Goal: Task Accomplishment & Management: Complete application form

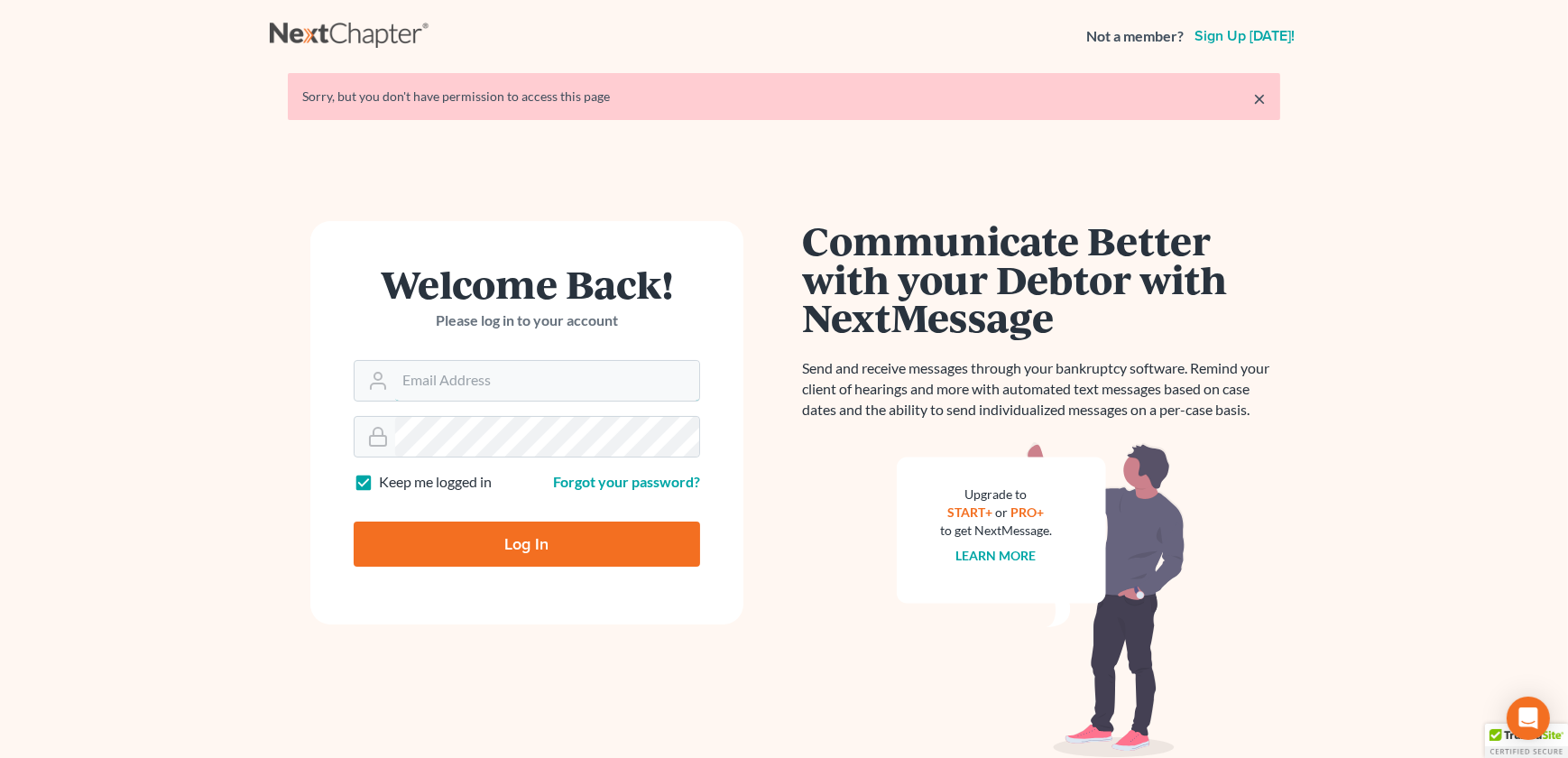
type input "[PERSON_NAME][EMAIL_ADDRESS][DOMAIN_NAME]"
click at [502, 547] on input "Log In" at bounding box center [527, 544] width 347 height 45
type input "Thinking..."
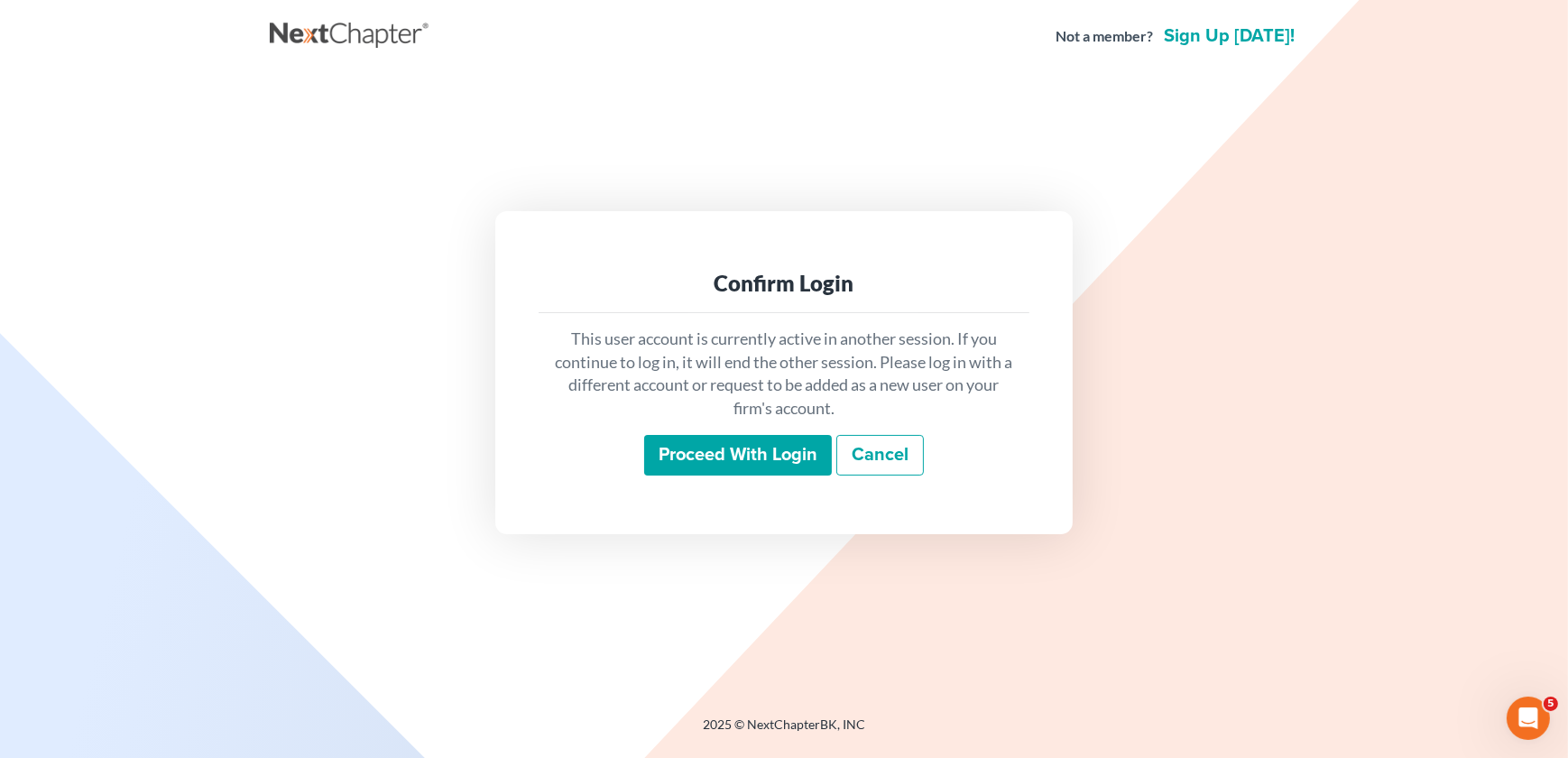
click at [697, 450] on input "Proceed with login" at bounding box center [737, 455] width 187 height 42
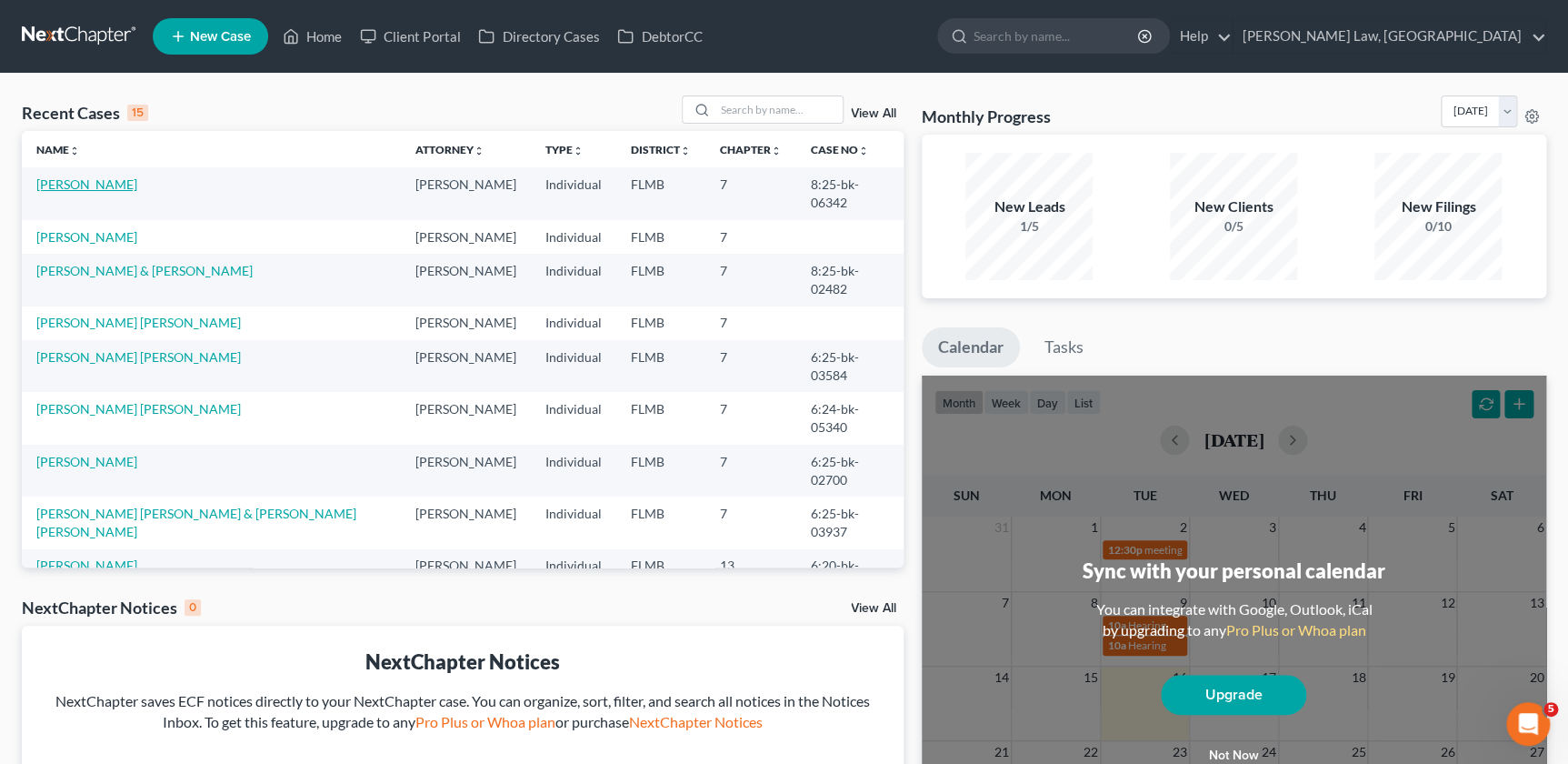
click at [82, 182] on link "Barcia, Jorge" at bounding box center [86, 184] width 100 height 15
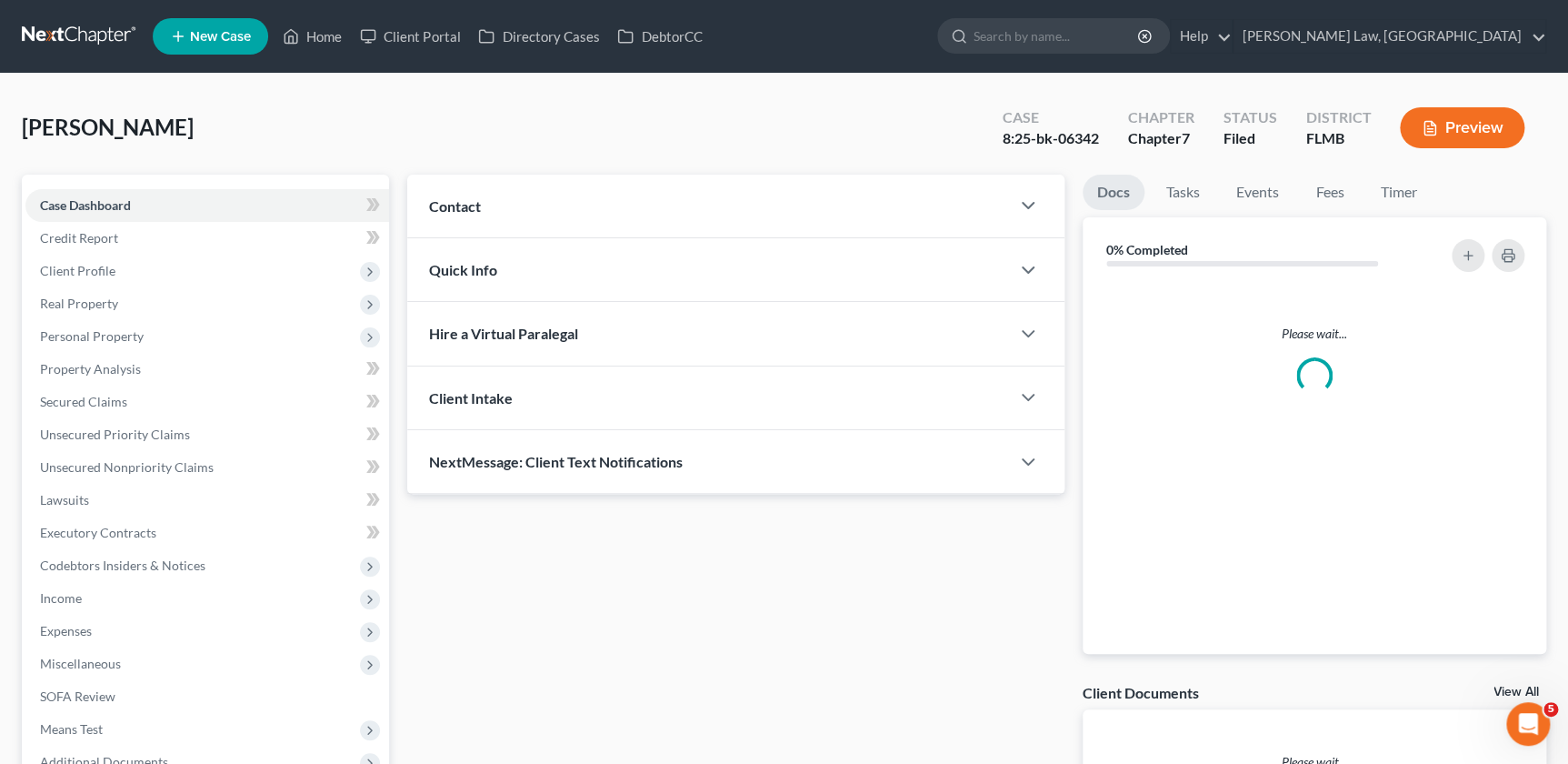
click at [82, 182] on div "Case Dashboard Payments Invoices Payments Payments Credit Report Client Profile…" at bounding box center [205, 483] width 367 height 619
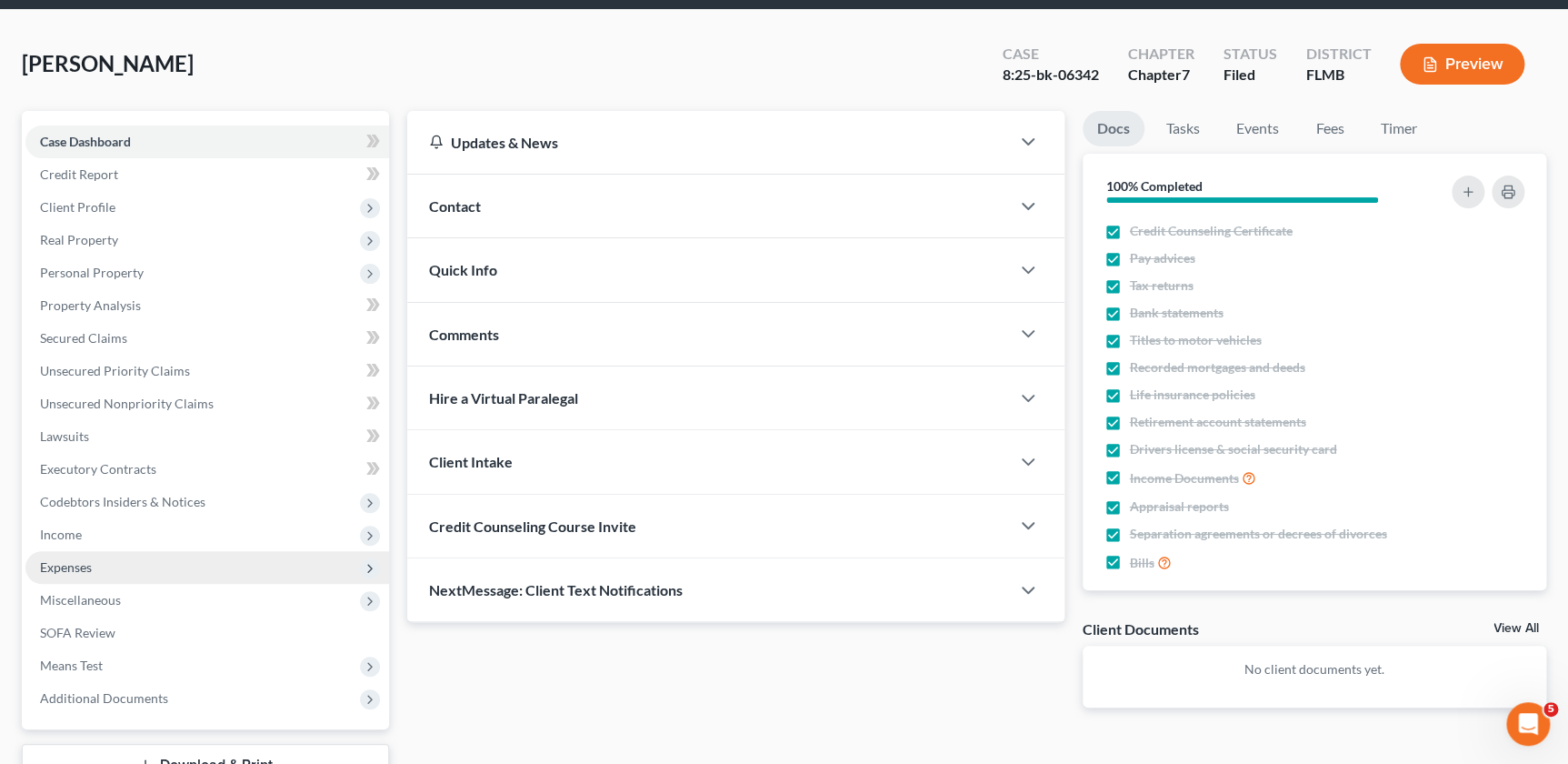
scroll to position [82, 0]
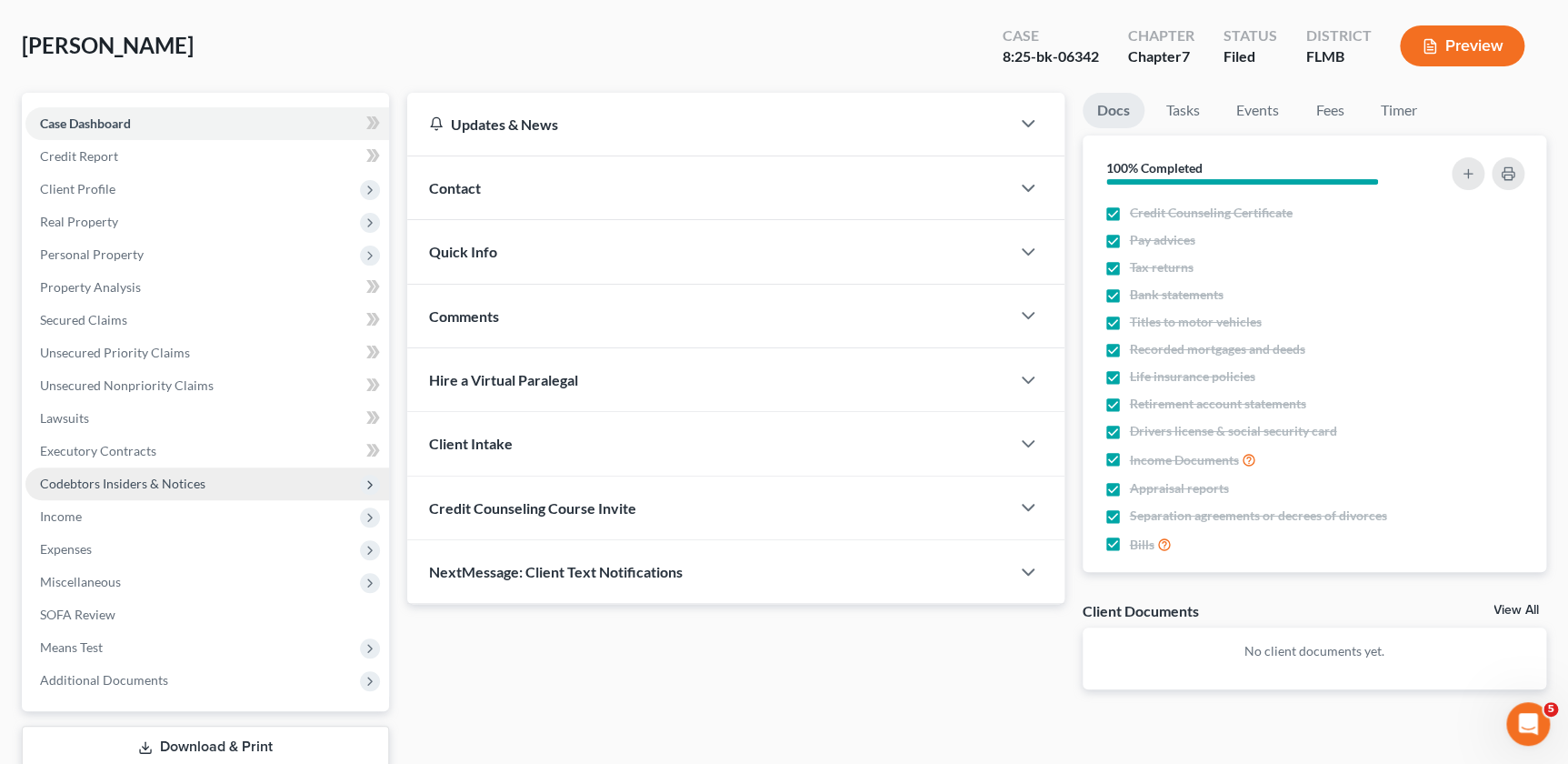
drag, startPoint x: 64, startPoint y: 539, endPoint x: 29, endPoint y: 473, distance: 74.7
click at [64, 541] on span "Expenses" at bounding box center [66, 548] width 52 height 15
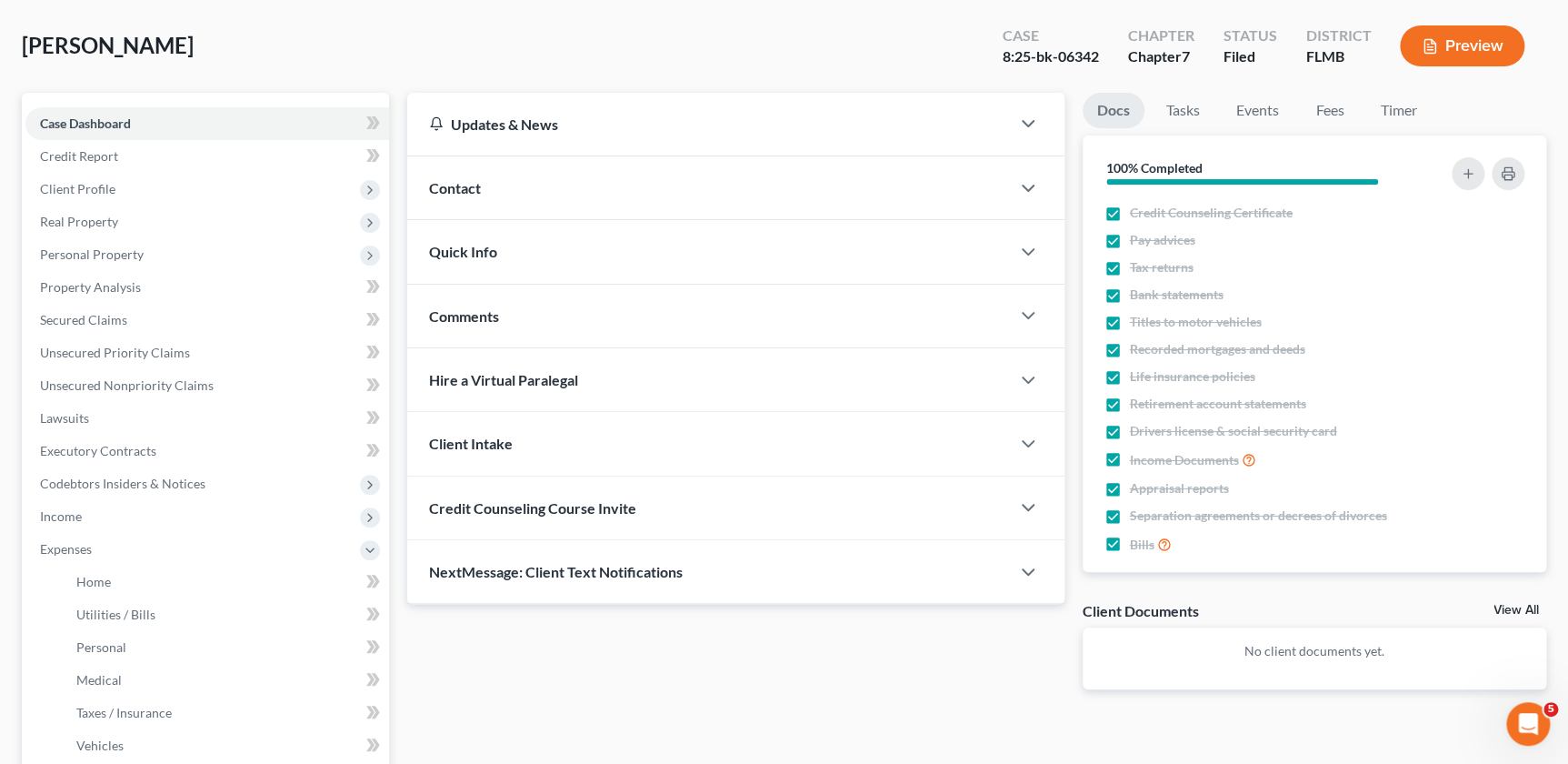
scroll to position [413, 0]
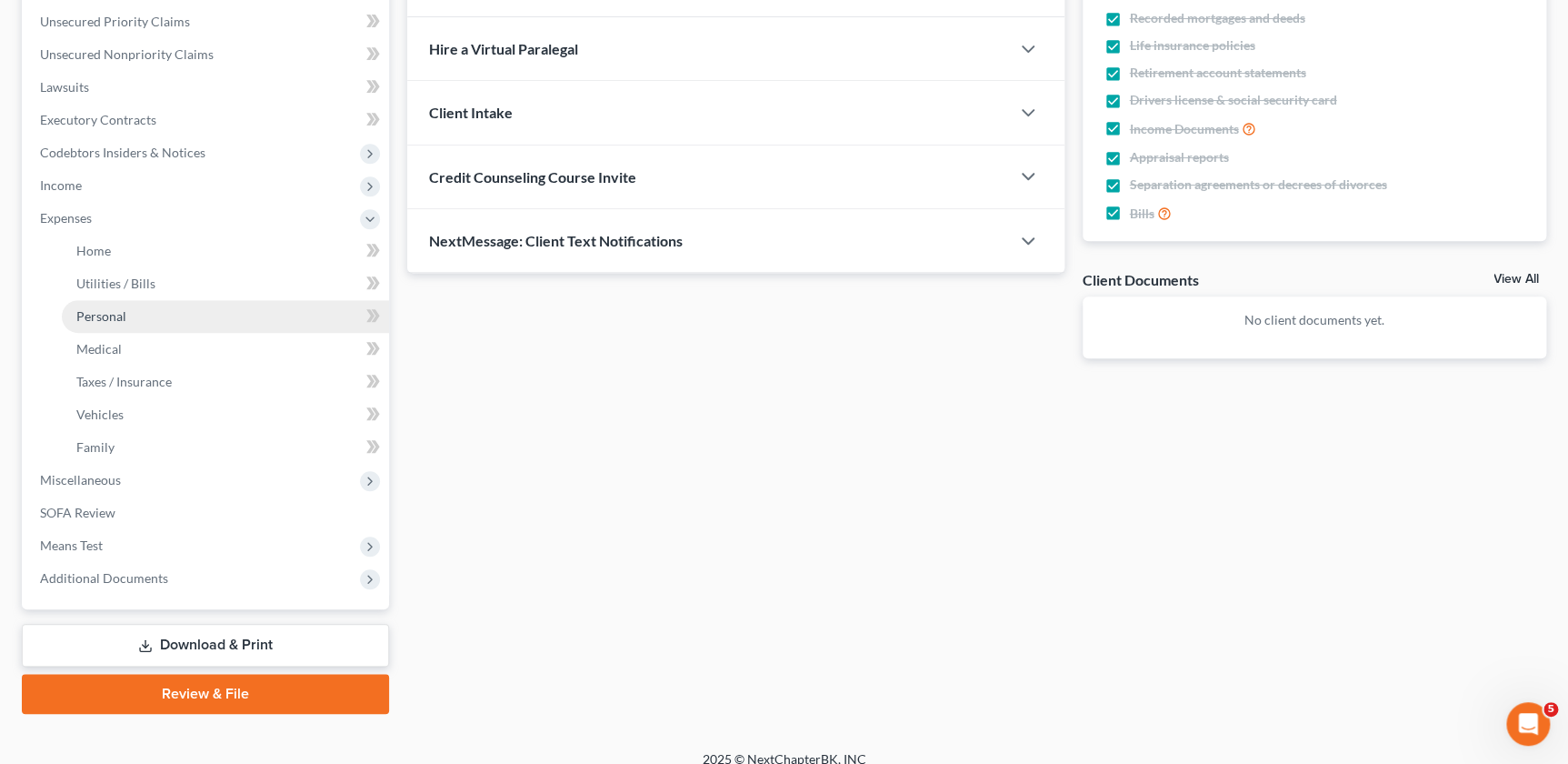
click at [101, 328] on link "Personal" at bounding box center [225, 316] width 327 height 33
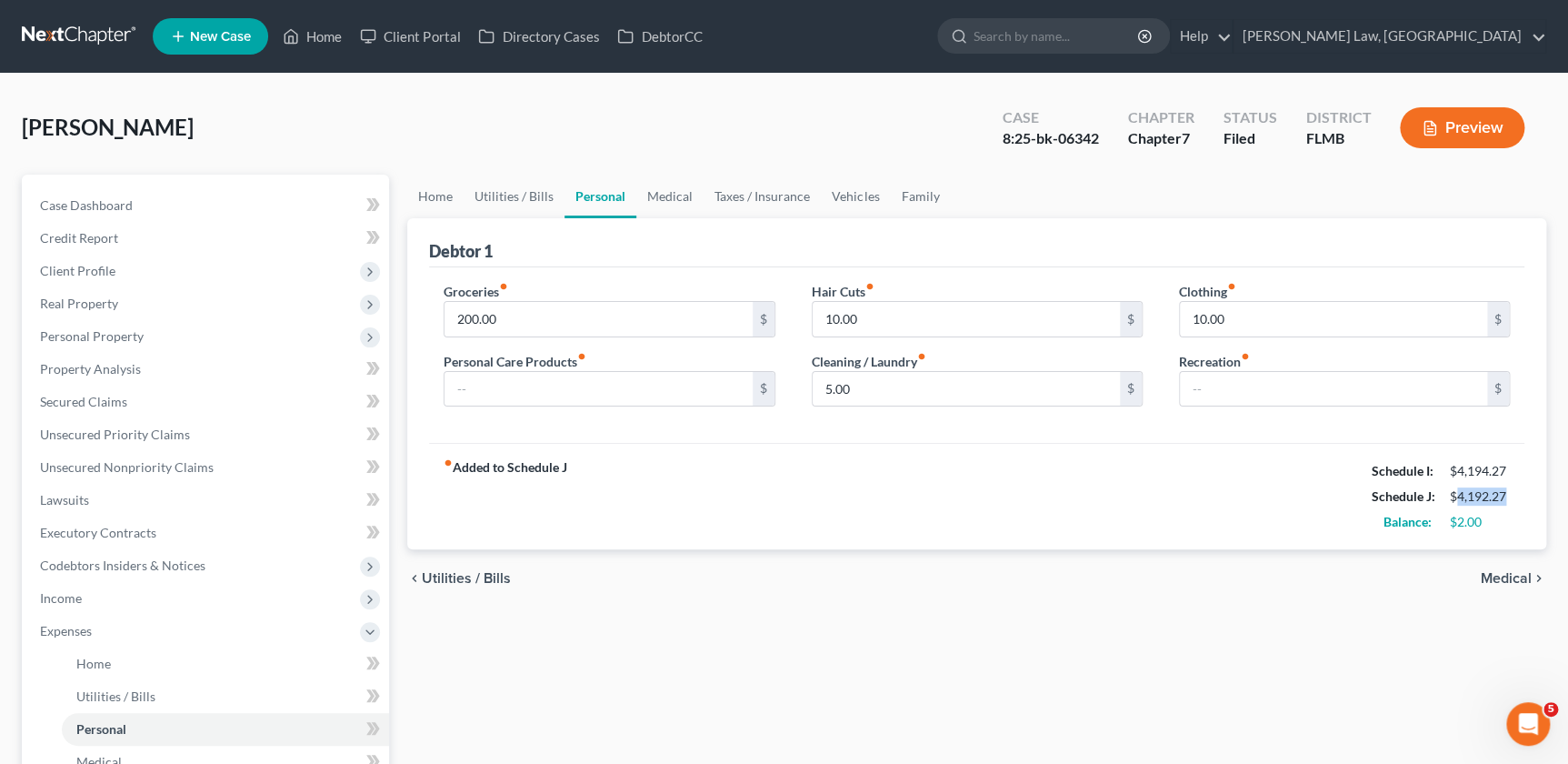
drag, startPoint x: 1506, startPoint y: 492, endPoint x: 1456, endPoint y: 493, distance: 50.0
click at [1456, 493] on div "$4,192.27" at bounding box center [1479, 496] width 78 height 18
click at [844, 200] on link "Vehicles" at bounding box center [856, 196] width 69 height 43
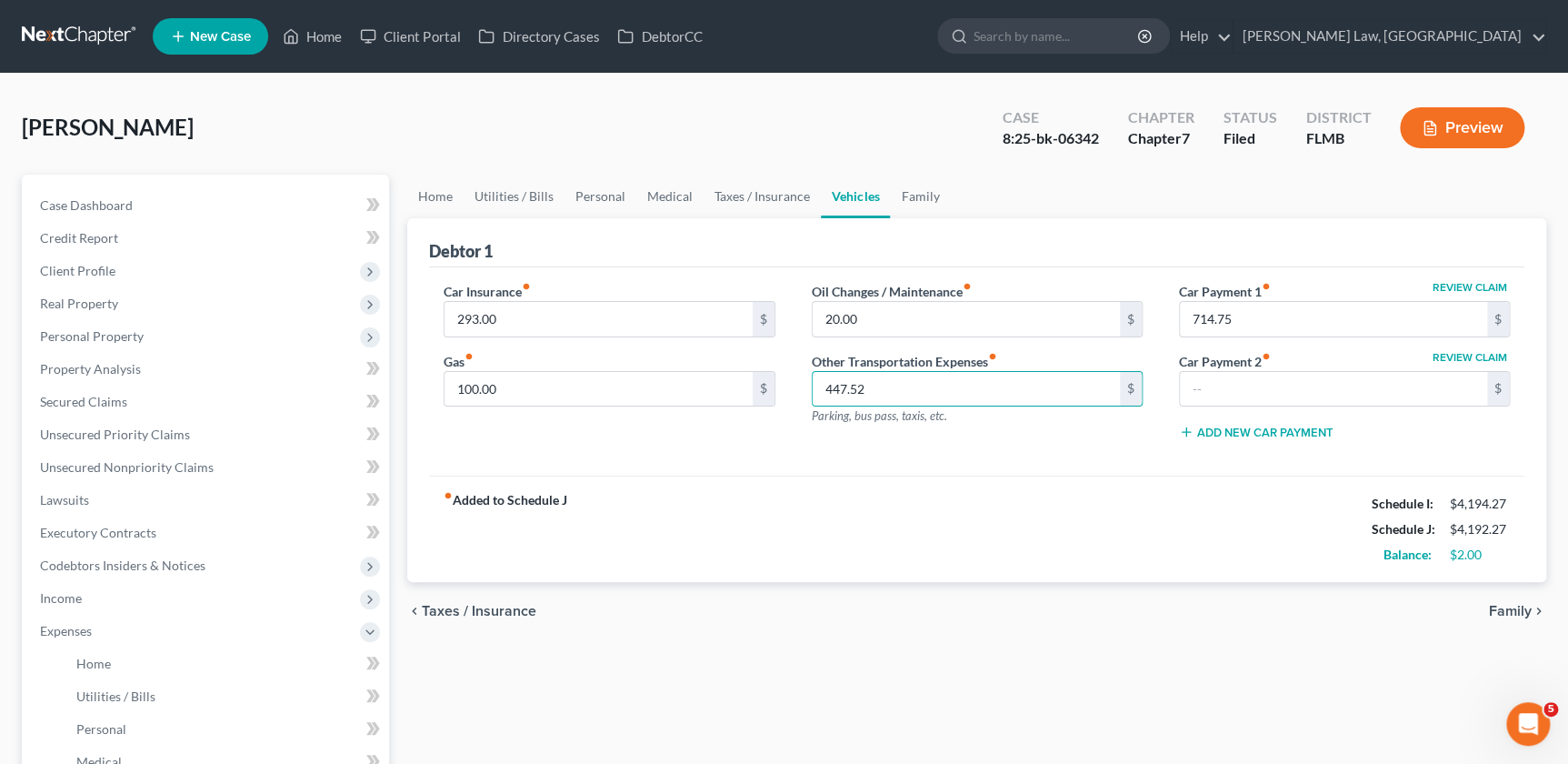
click at [1058, 468] on div "Car Insurance fiber_manual_record 293.00 $ Gas fiber_manual_record 100.00 $ Oil…" at bounding box center [976, 372] width 1095 height 209
type input "0.00"
type input "447.52"
click at [1213, 420] on div "Add New Car Payment" at bounding box center [1344, 429] width 331 height 18
click at [1198, 500] on div "fiber_manual_record Added to Schedule J Schedule I: $4,194.27 Schedule J: $4,19…" at bounding box center [976, 528] width 1095 height 106
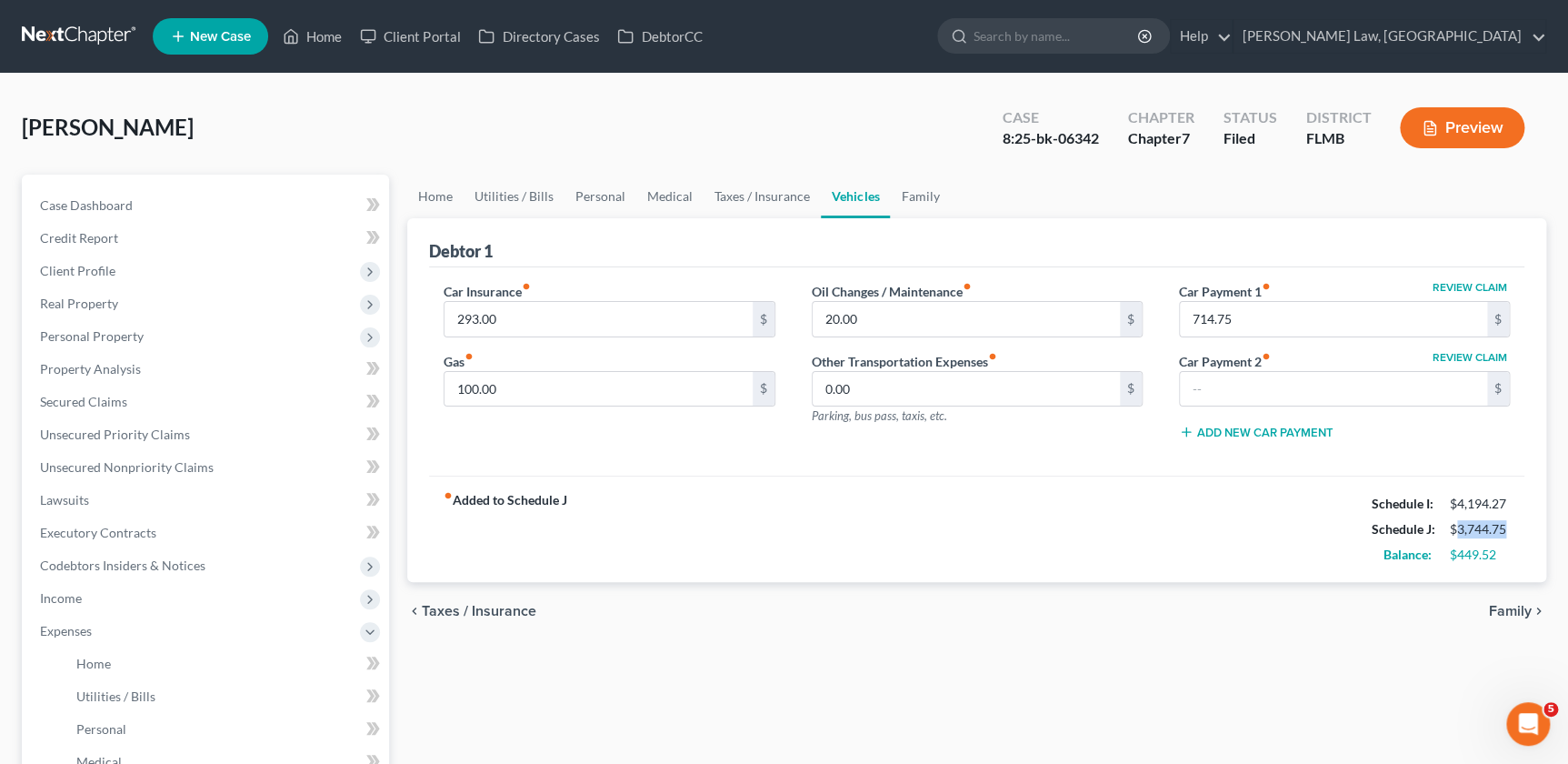
drag, startPoint x: 1511, startPoint y: 528, endPoint x: 1455, endPoint y: 528, distance: 56.0
click at [1455, 528] on div "$3,744.75" at bounding box center [1479, 528] width 78 height 18
copy div "3,744.75"
click at [1534, 556] on div "Debtor 1 Car Insurance fiber_manual_record 293.00 $ Gas fiber_manual_record 100…" at bounding box center [976, 400] width 1138 height 364
drag, startPoint x: 1506, startPoint y: 556, endPoint x: 1456, endPoint y: 555, distance: 50.0
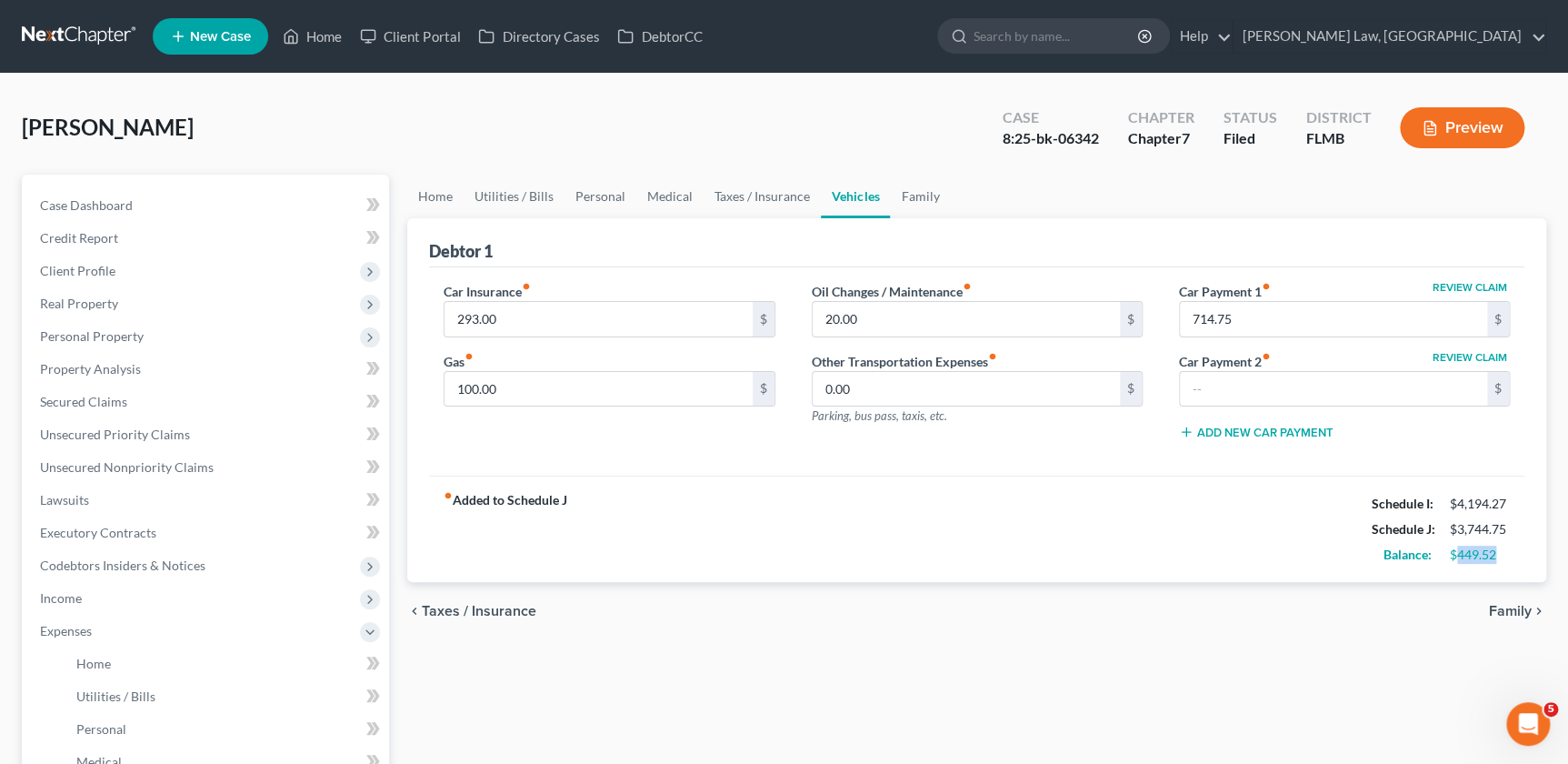
click at [1456, 555] on div "$449.52" at bounding box center [1480, 554] width 60 height 18
copy div "449.52"
click at [999, 491] on div "fiber_manual_record Added to Schedule J Schedule I: $4,194.27 Schedule J: $3,74…" at bounding box center [976, 528] width 1095 height 106
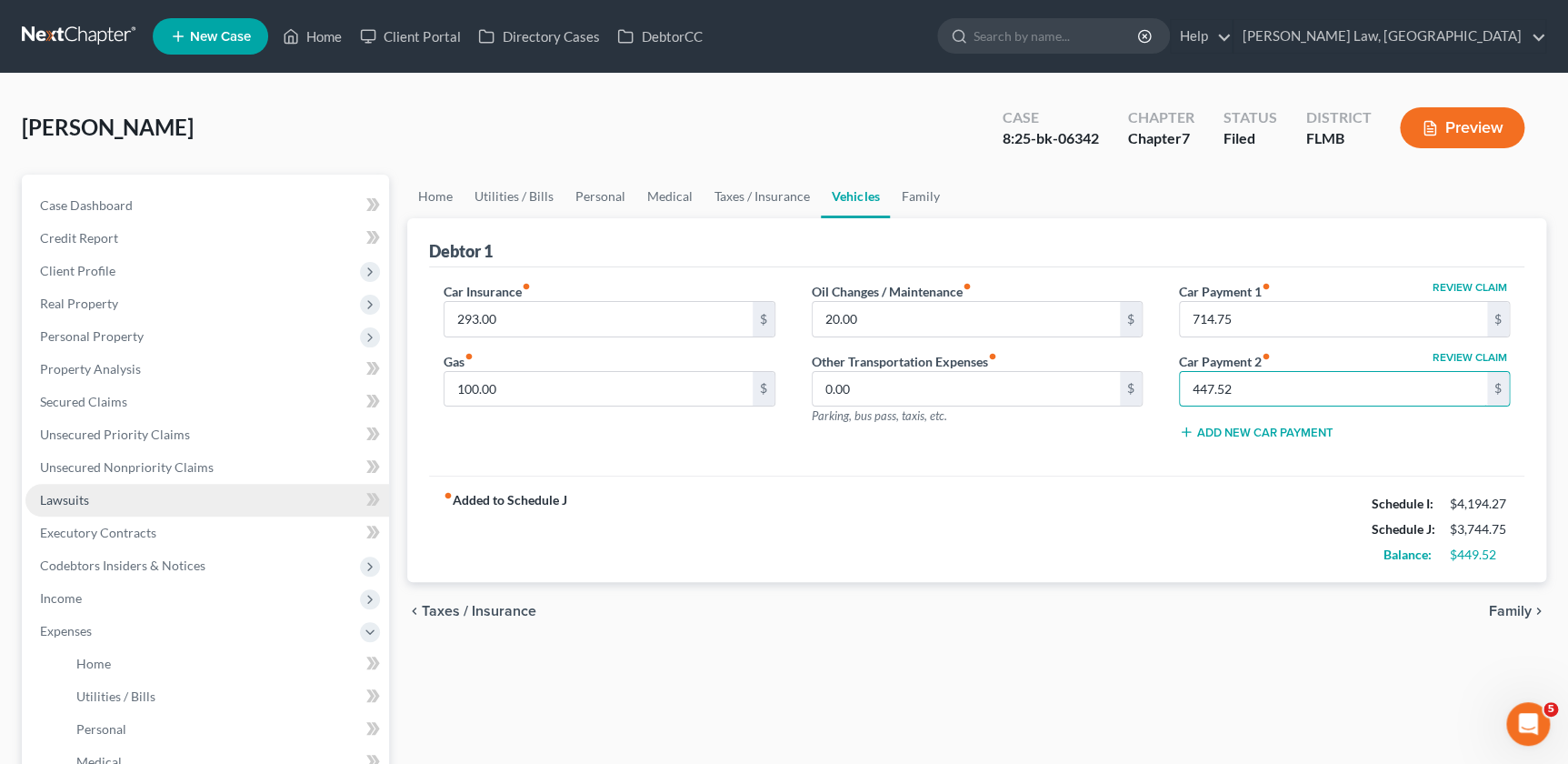
type input "447.52"
